Goal: Information Seeking & Learning: Understand process/instructions

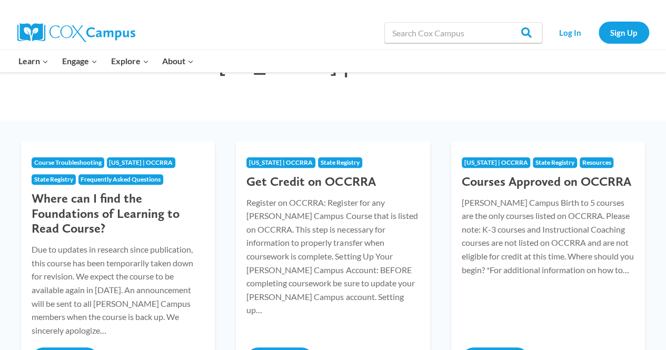
scroll to position [80, 0]
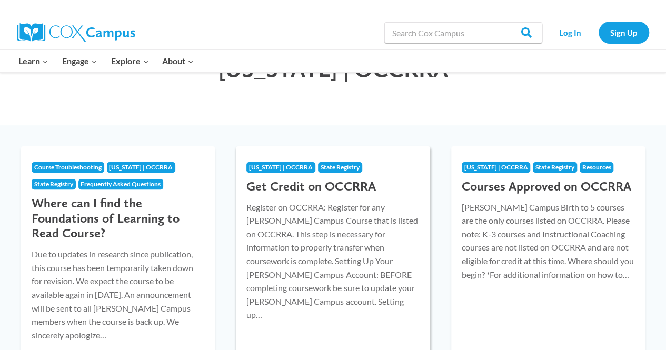
click at [370, 274] on p "Register on OCCRRA: Register for any Cox Campus Course that is listed on OCCRRA…" at bounding box center [332, 260] width 173 height 121
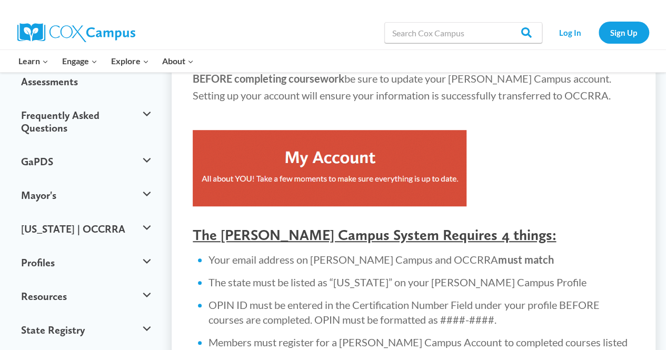
scroll to position [253, 0]
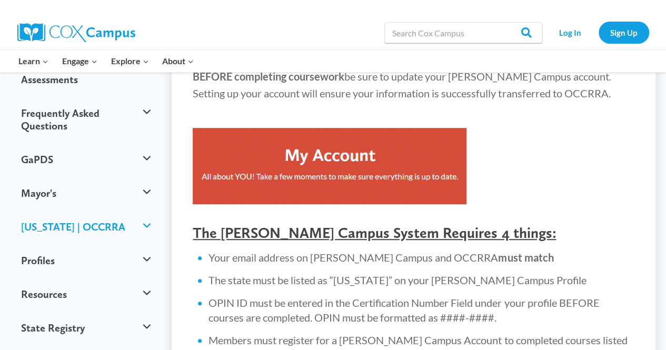
click at [149, 210] on button "[US_STATE] | OCCRRA" at bounding box center [86, 227] width 140 height 34
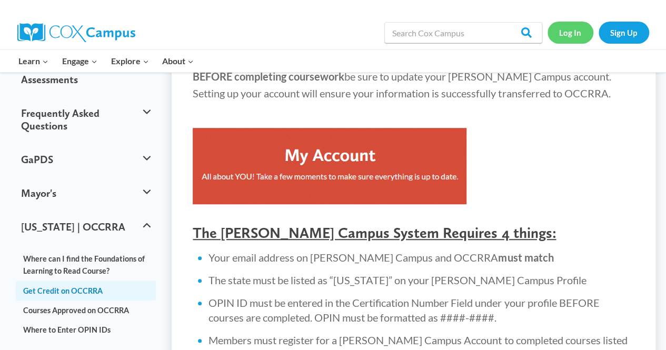
click at [577, 33] on link "Log In" at bounding box center [570, 33] width 46 height 22
